Goal: Task Accomplishment & Management: Complete application form

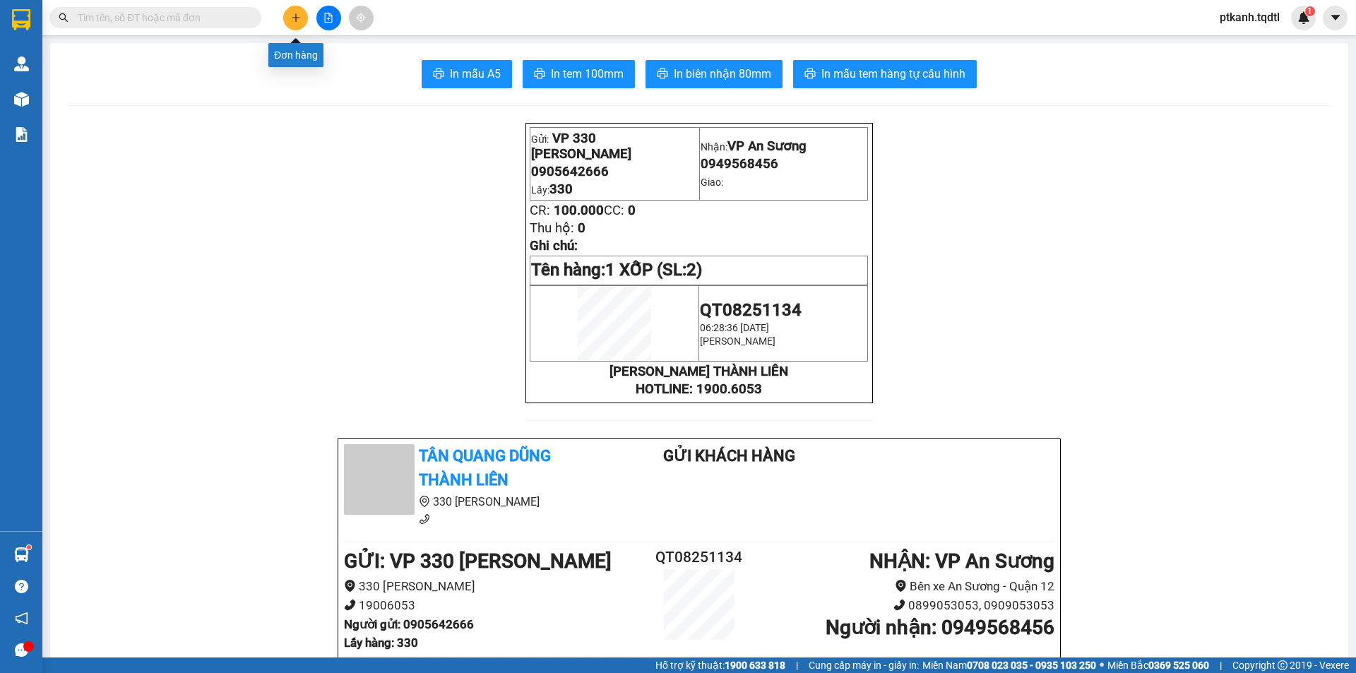
click at [288, 16] on button at bounding box center [295, 18] width 25 height 25
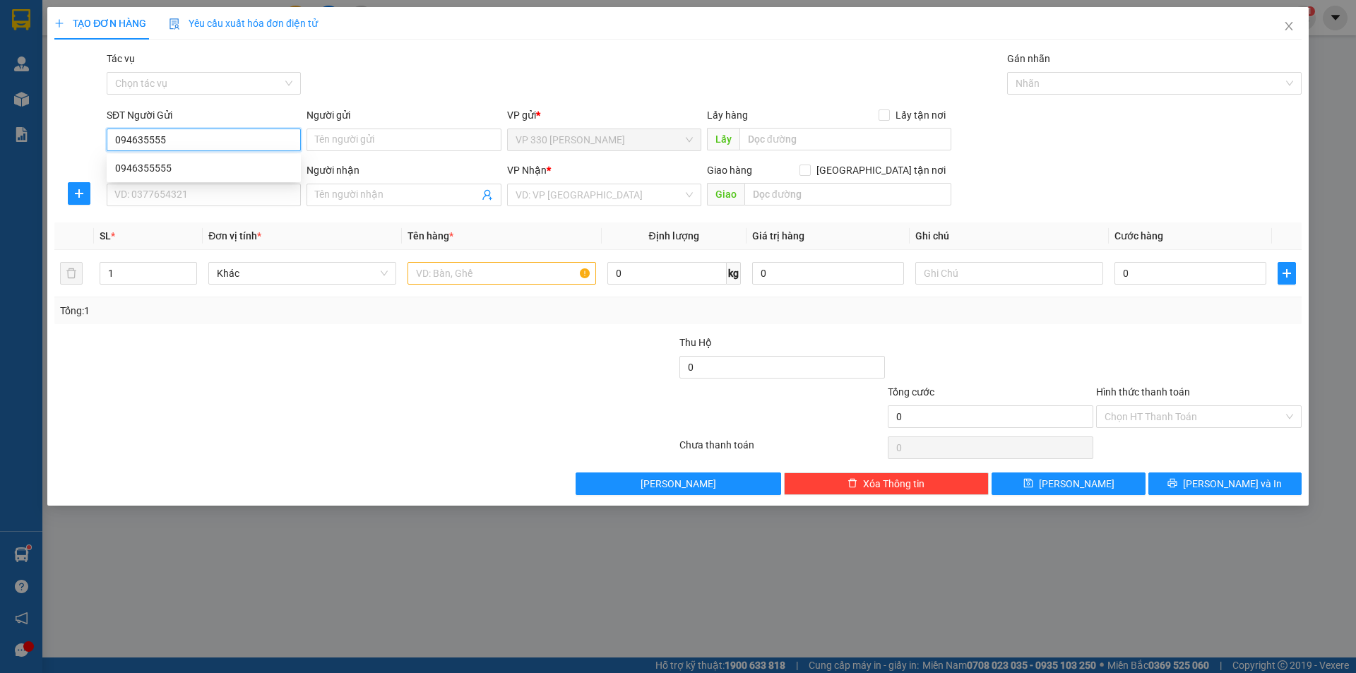
type input "0946355555"
click at [176, 162] on div "0946355555" at bounding box center [203, 168] width 177 height 16
type input "330"
type input "0968288885"
type input "200.000"
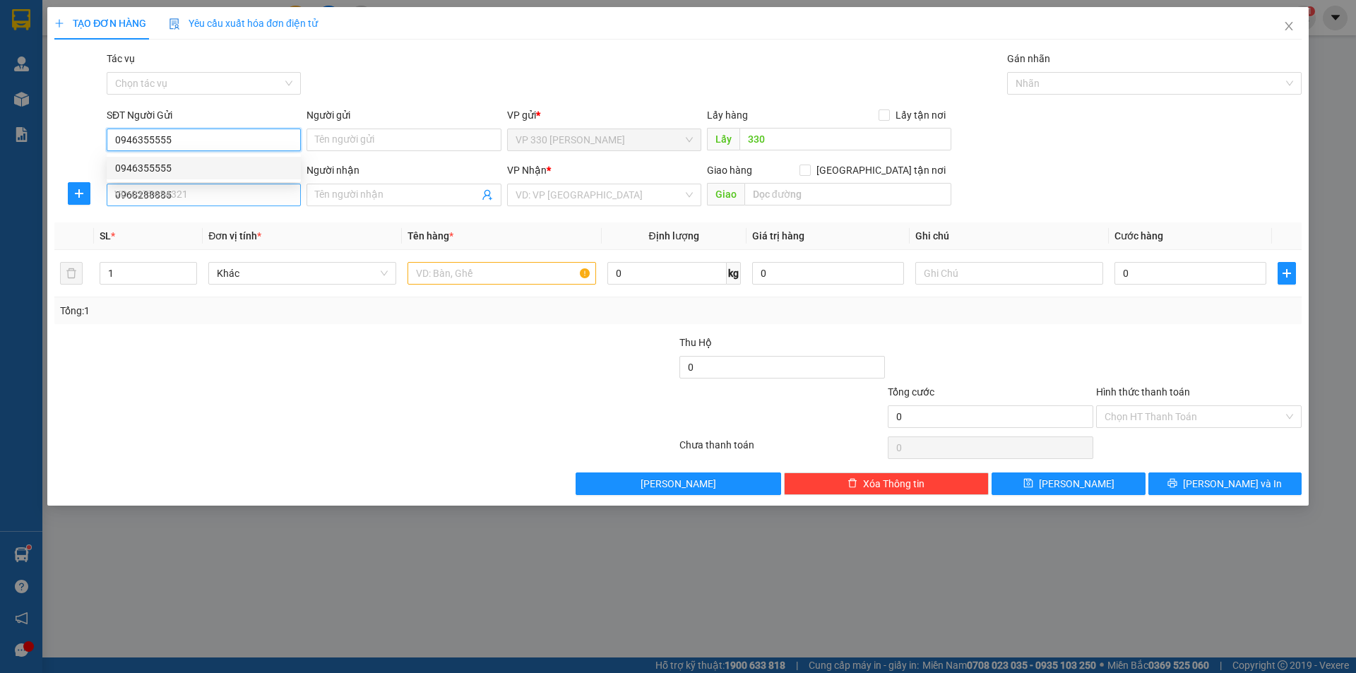
type input "200.000"
type input "0946355555"
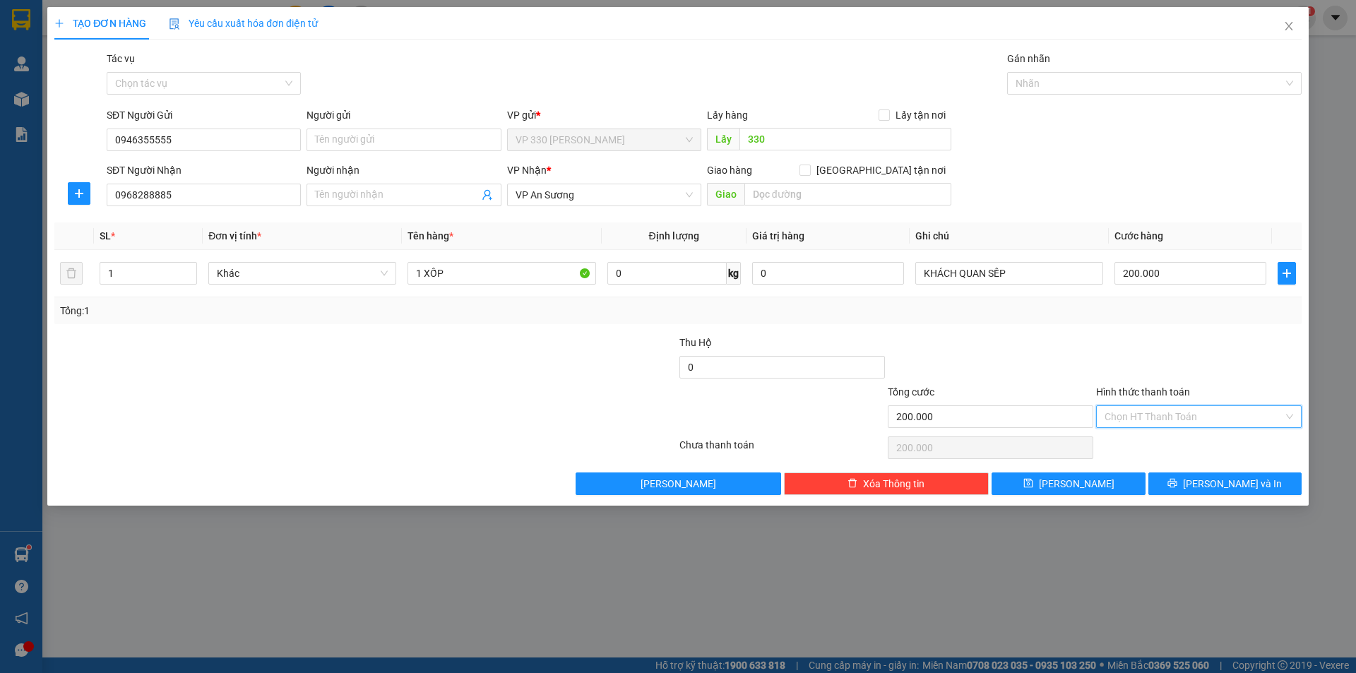
click at [1196, 421] on input "Hình thức thanh toán" at bounding box center [1194, 416] width 179 height 21
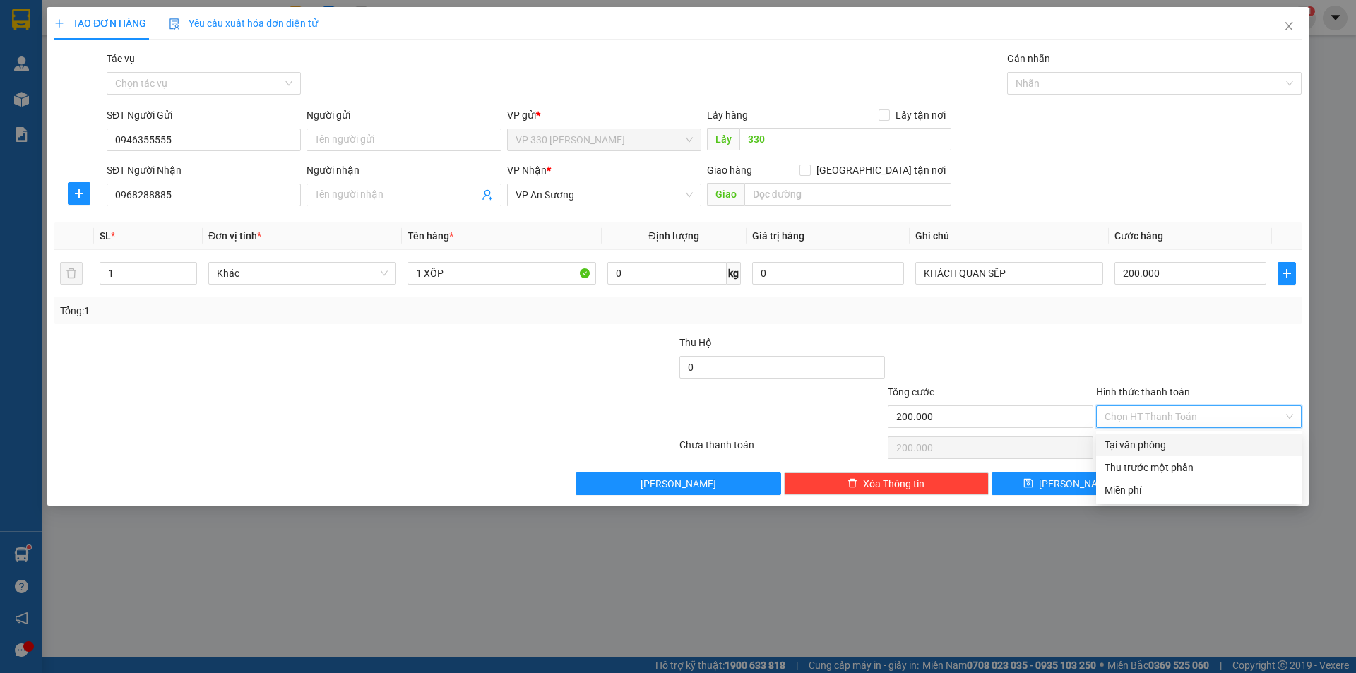
click at [1155, 442] on div "Tại văn phòng" at bounding box center [1199, 445] width 189 height 16
type input "0"
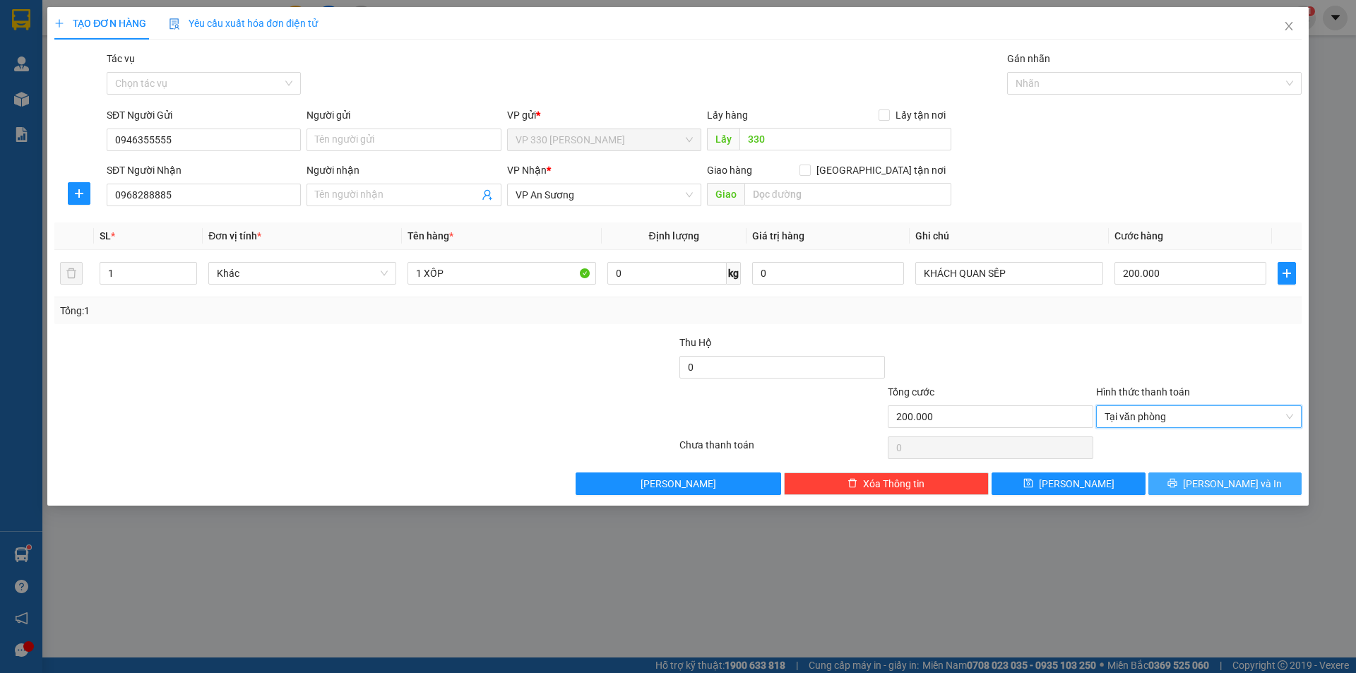
click at [1183, 487] on button "[PERSON_NAME] và In" at bounding box center [1224, 483] width 153 height 23
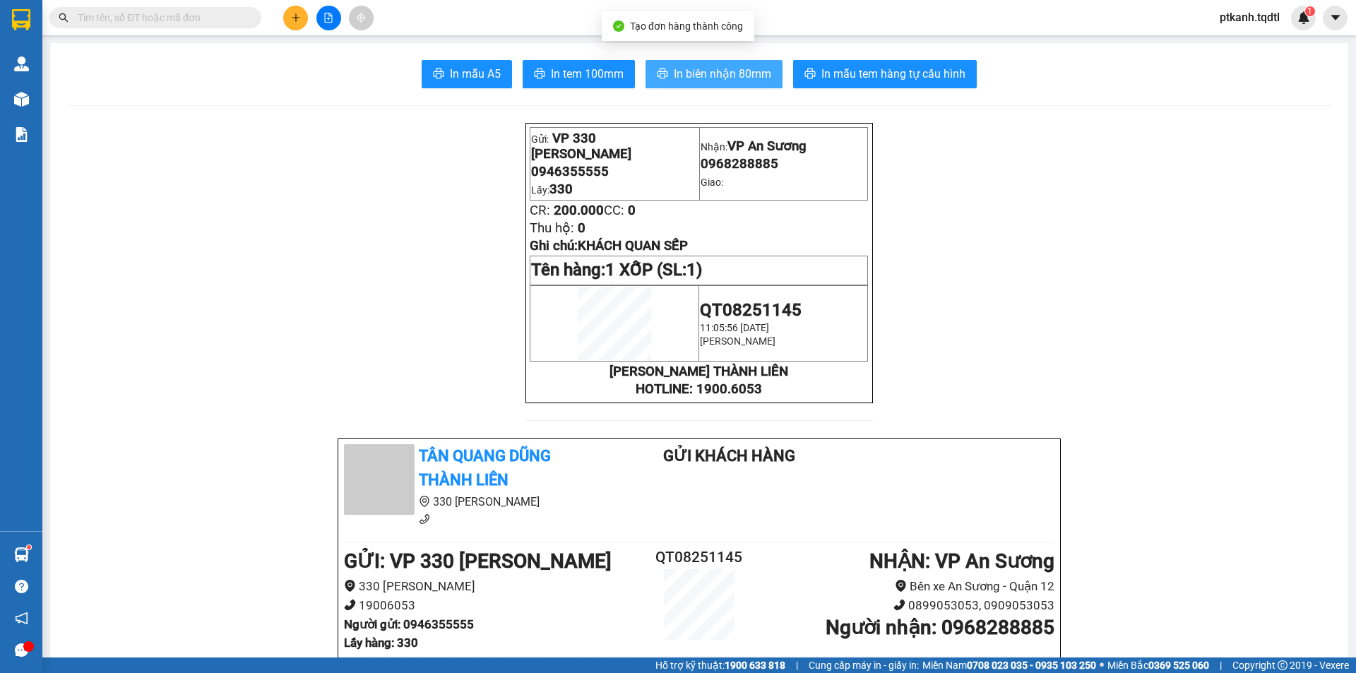
click at [742, 64] on button "In biên nhận 80mm" at bounding box center [714, 74] width 137 height 28
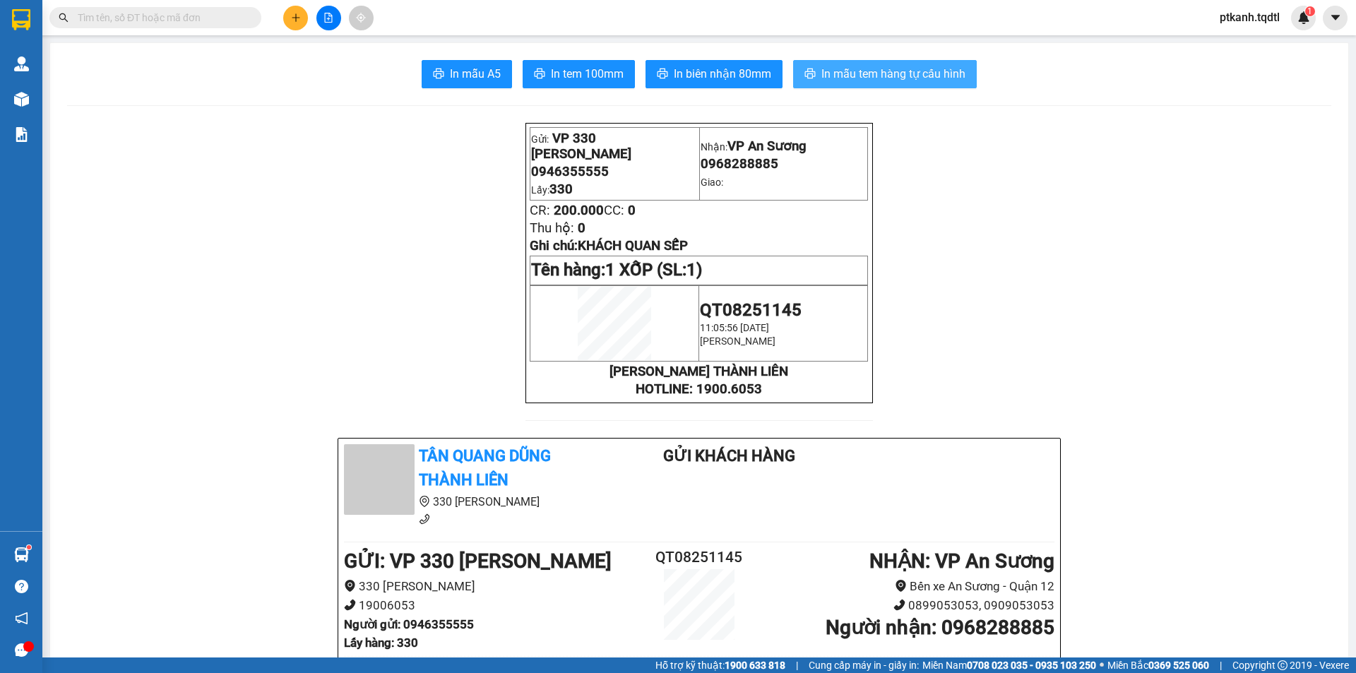
click at [922, 70] on span "In mẫu tem hàng tự cấu hình" at bounding box center [893, 74] width 144 height 18
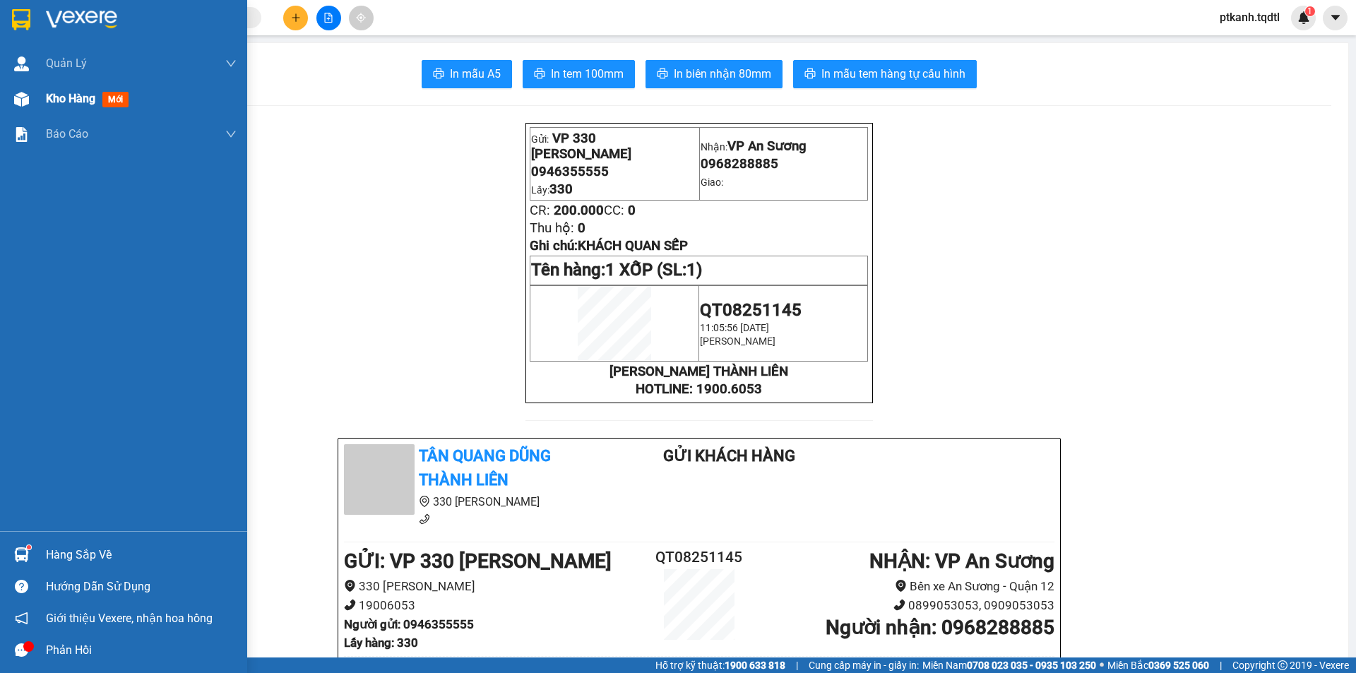
click at [75, 102] on span "Kho hàng" at bounding box center [70, 98] width 49 height 13
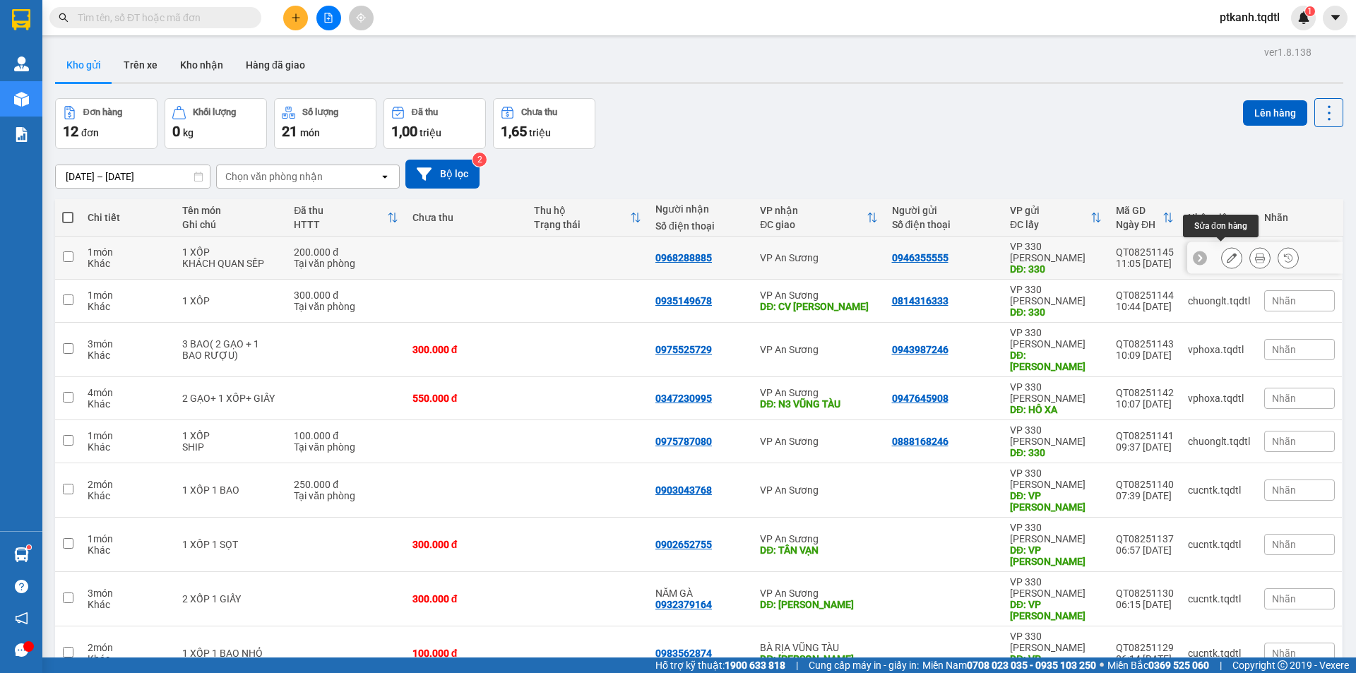
click at [1227, 253] on icon at bounding box center [1232, 258] width 10 height 10
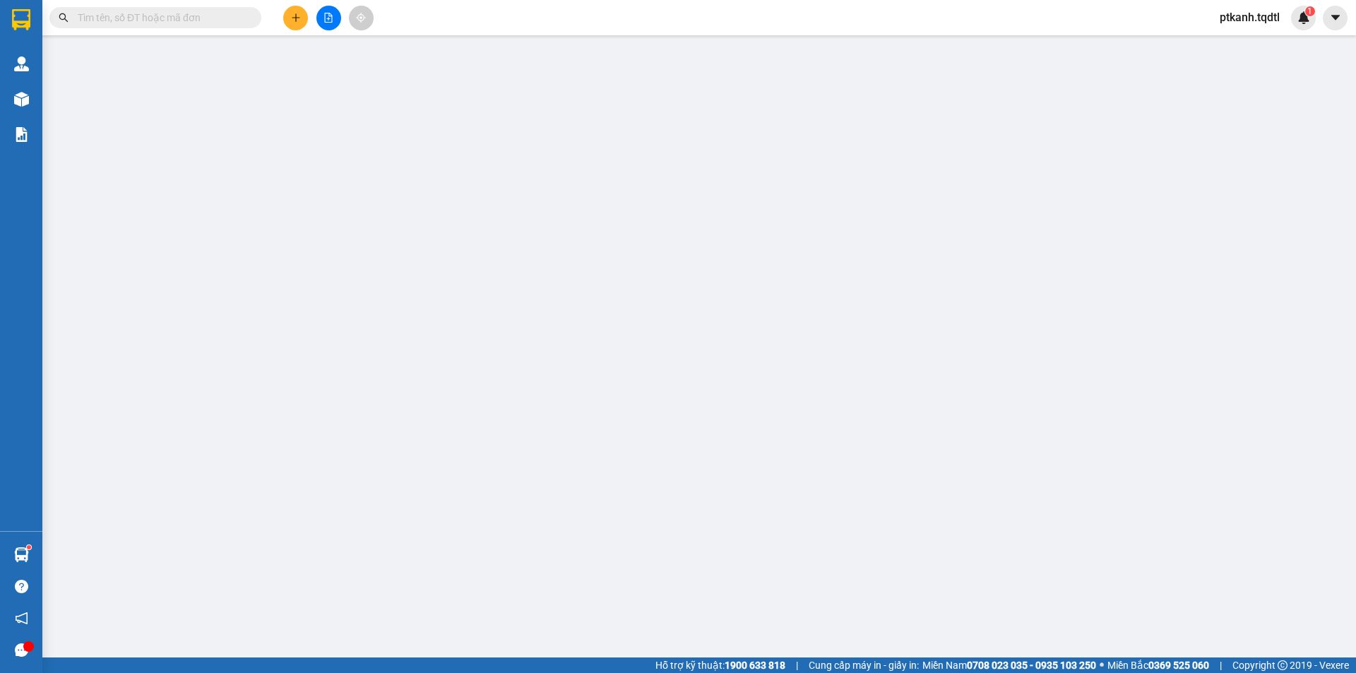
type input "0946355555"
type input "330"
type input "0968288885"
type input "200.000"
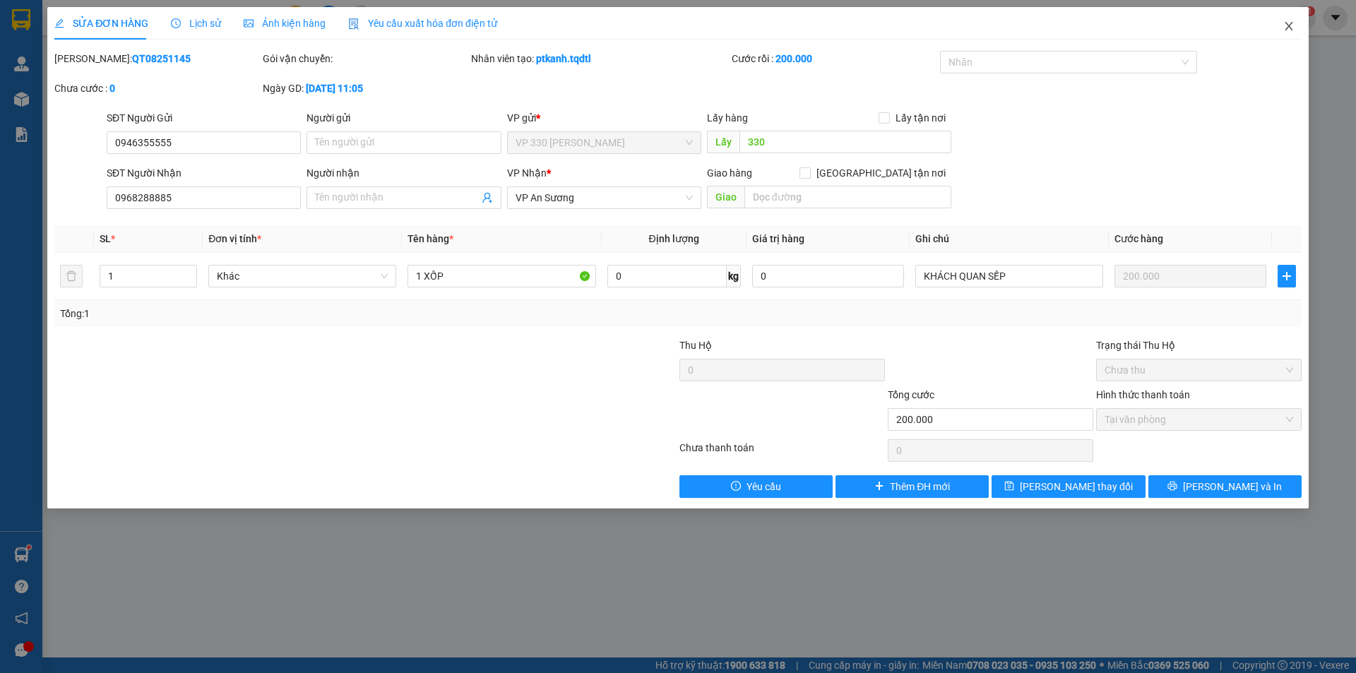
click at [1285, 27] on icon "close" at bounding box center [1288, 25] width 11 height 11
